Goal: Check status: Check status

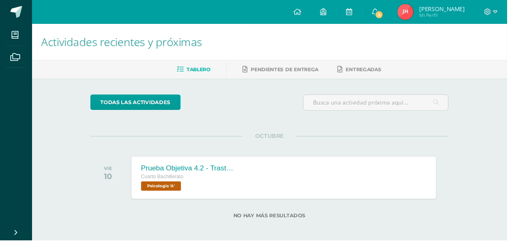
click at [398, 13] on span "5" at bounding box center [393, 15] width 9 height 9
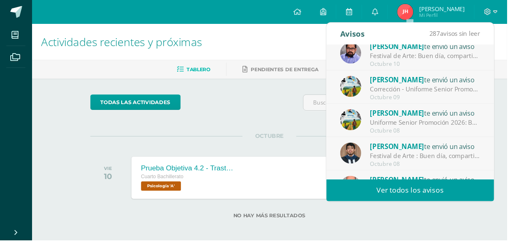
scroll to position [44, 0]
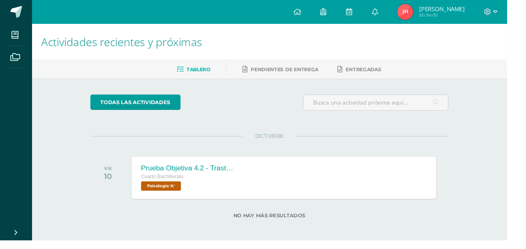
click at [475, 11] on span "[PERSON_NAME]" at bounding box center [458, 9] width 47 height 8
click at [470, 13] on span "[PERSON_NAME] Mi Perfil" at bounding box center [447, 12] width 73 height 16
click at [478, 9] on span "[PERSON_NAME]" at bounding box center [458, 9] width 47 height 8
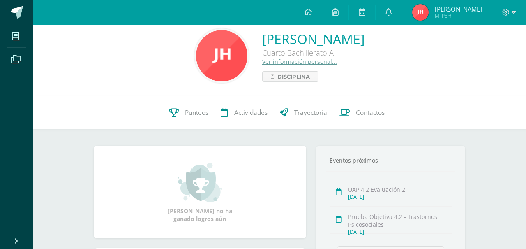
click at [201, 105] on link "Punteos" at bounding box center [188, 112] width 51 height 33
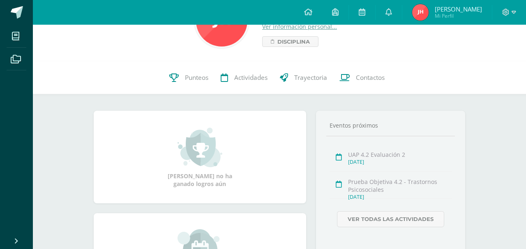
scroll to position [49, 0]
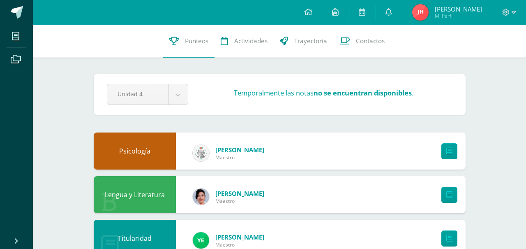
click at [199, 93] on div "Temporalmente las notas no se encuentran disponibles ." at bounding box center [324, 94] width 264 height 13
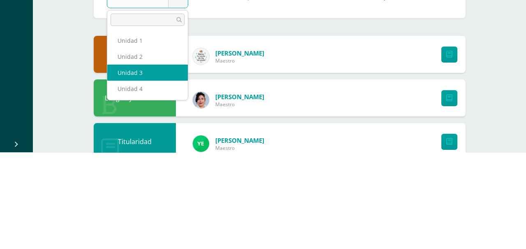
select select "Unidad 3"
